Goal: Use online tool/utility: Utilize a website feature to perform a specific function

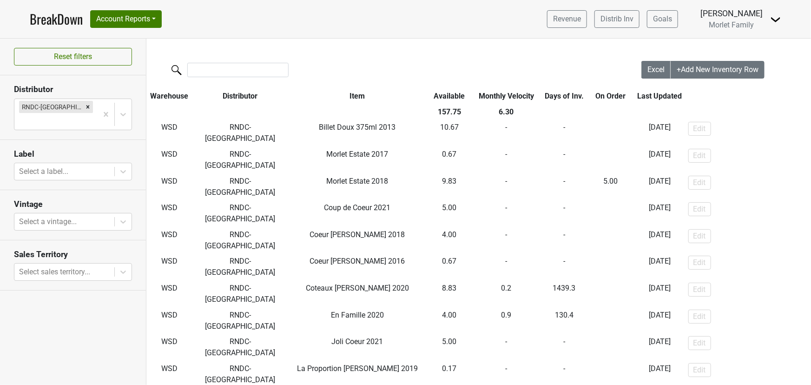
scroll to position [223, 0]
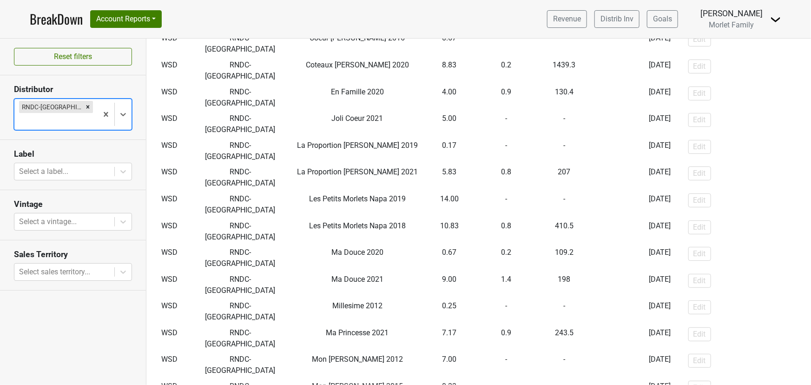
click at [51, 22] on link "BreakDown" at bounding box center [56, 19] width 53 height 20
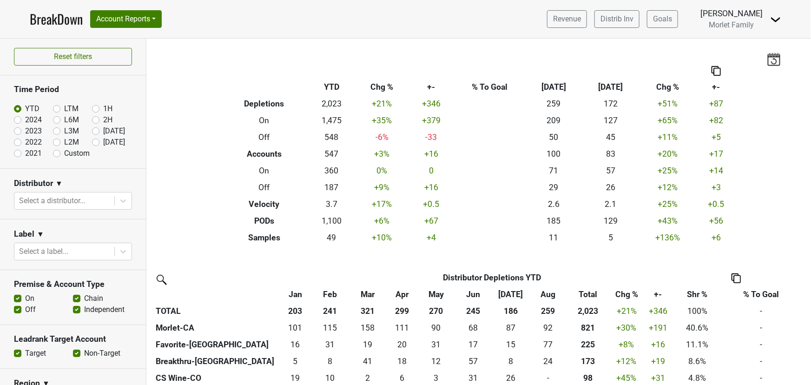
click at [25, 121] on label "2024" at bounding box center [33, 119] width 17 height 11
click at [19, 121] on input "2024" at bounding box center [32, 118] width 37 height 9
radio input "true"
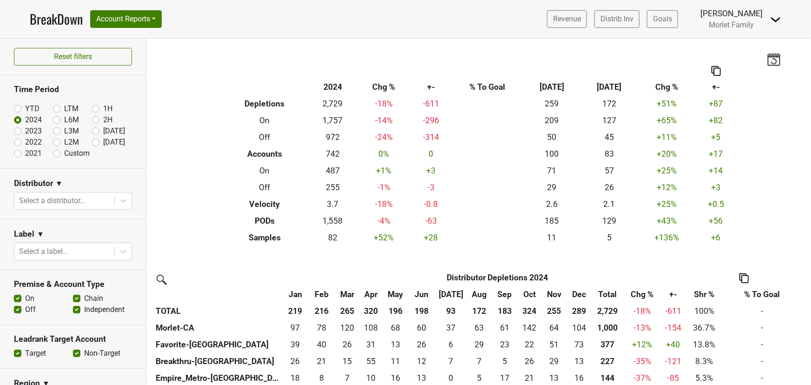
click at [25, 106] on label "YTD" at bounding box center [32, 108] width 14 height 11
click at [16, 106] on input "YTD" at bounding box center [32, 107] width 37 height 9
radio input "true"
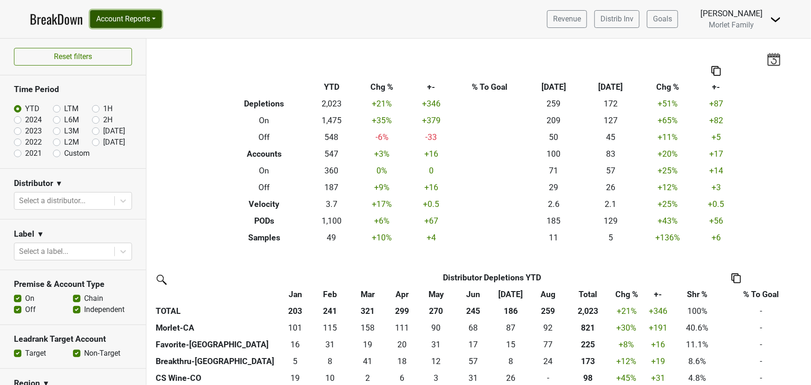
click at [130, 19] on button "Account Reports" at bounding box center [126, 19] width 72 height 18
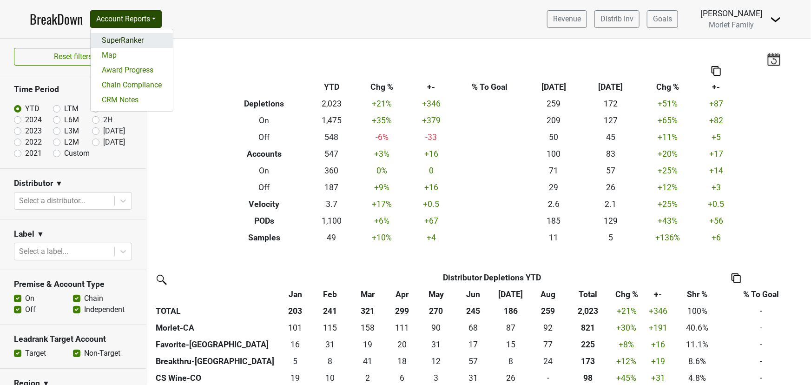
click at [130, 39] on link "SuperRanker" at bounding box center [132, 40] width 82 height 15
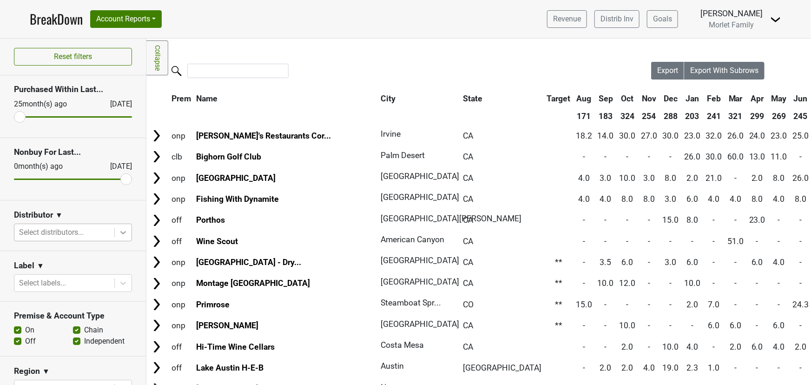
click at [118, 231] on icon at bounding box center [122, 232] width 9 height 9
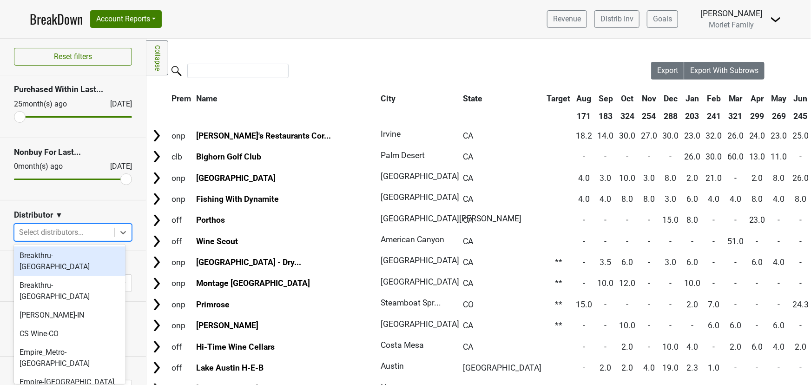
click at [76, 260] on div "Breakthru-[GEOGRAPHIC_DATA]" at bounding box center [70, 261] width 112 height 30
